Goal: Information Seeking & Learning: Find specific fact

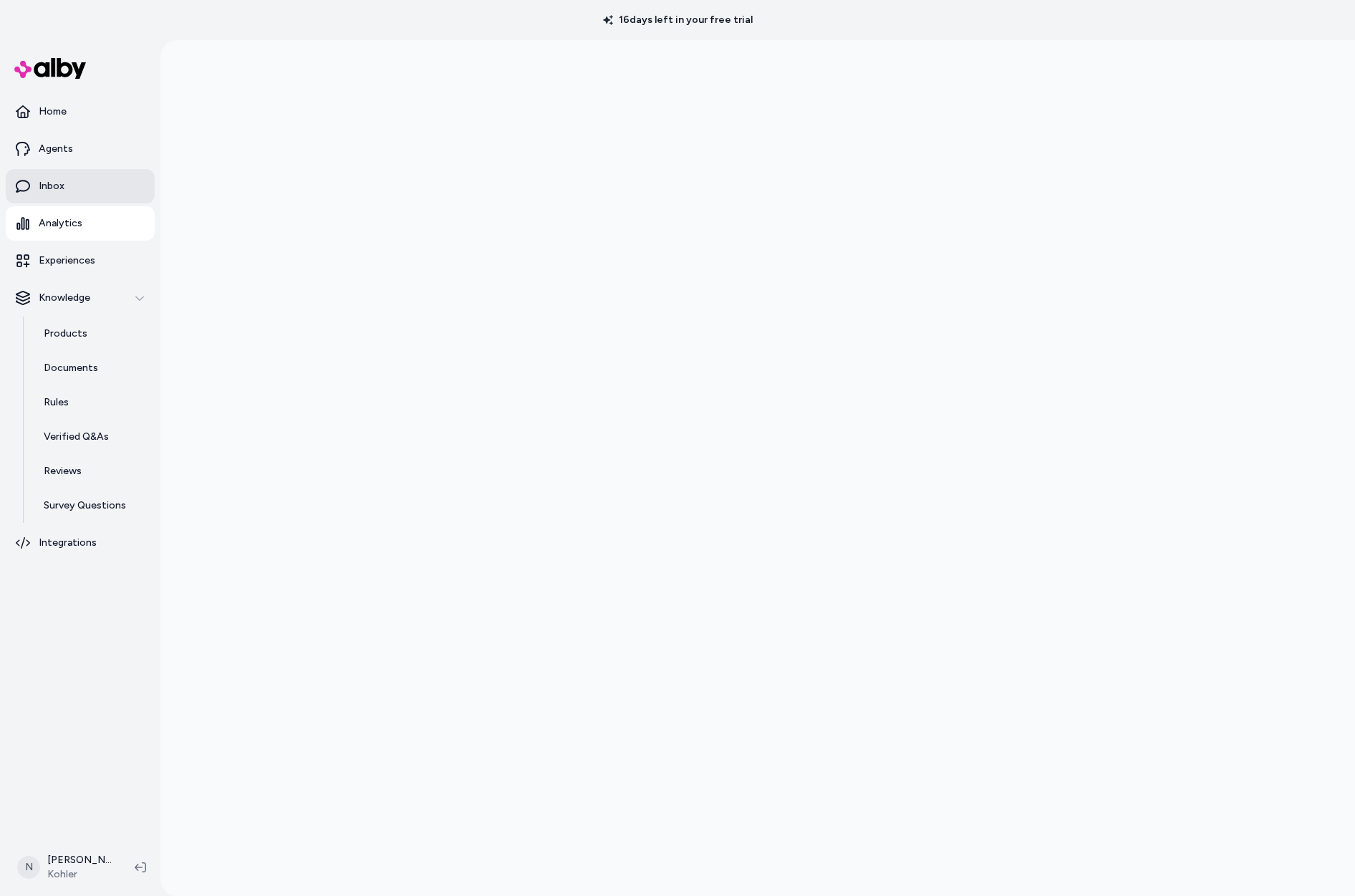
click at [73, 176] on link "Inbox" at bounding box center [80, 186] width 149 height 34
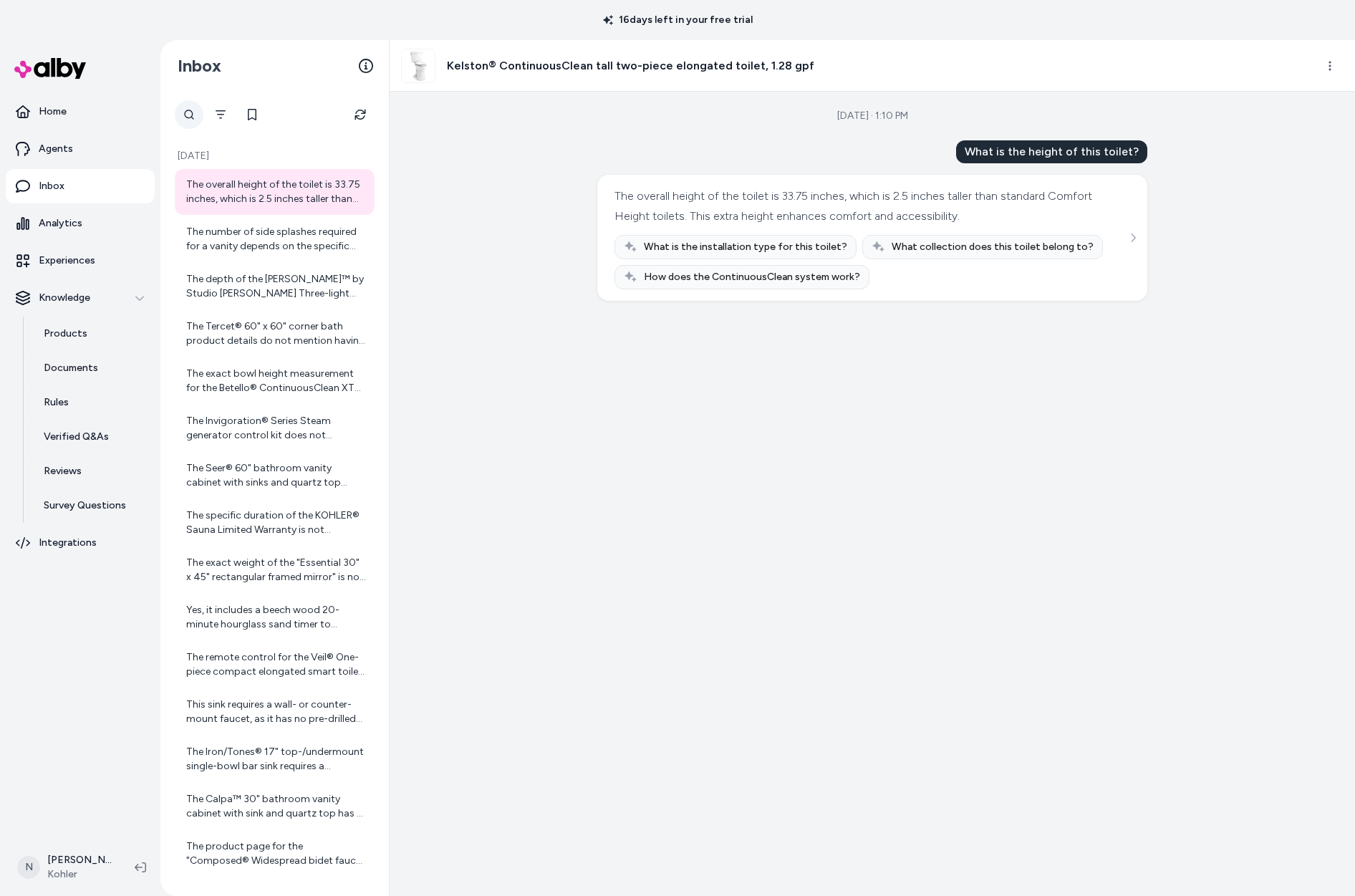
click at [185, 112] on div at bounding box center [189, 115] width 29 height 29
type input "*********"
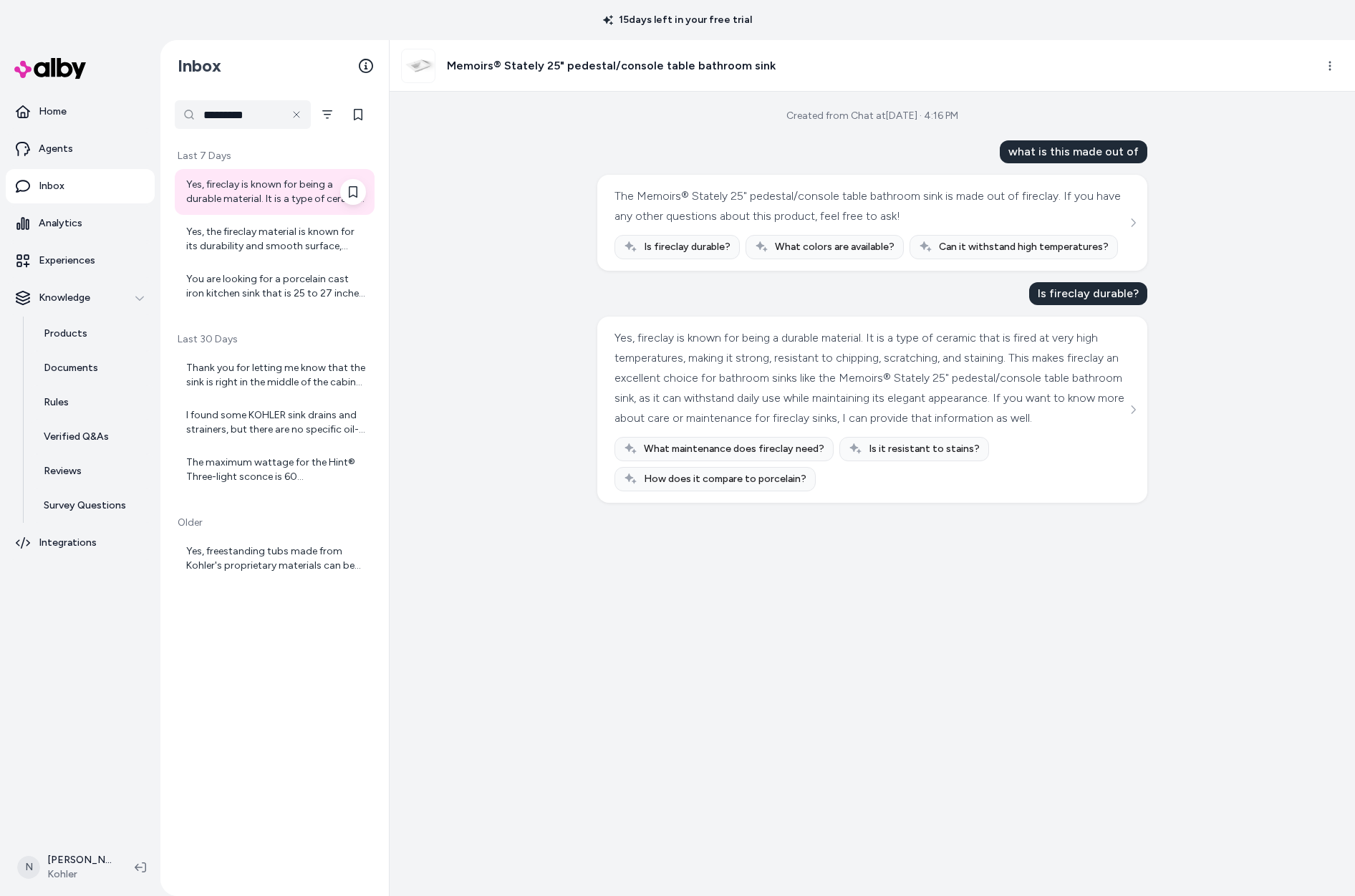
click at [263, 192] on div "Yes, fireclay is known for being a durable material. It is a type of ceramic th…" at bounding box center [276, 192] width 179 height 29
